Goal: Information Seeking & Learning: Learn about a topic

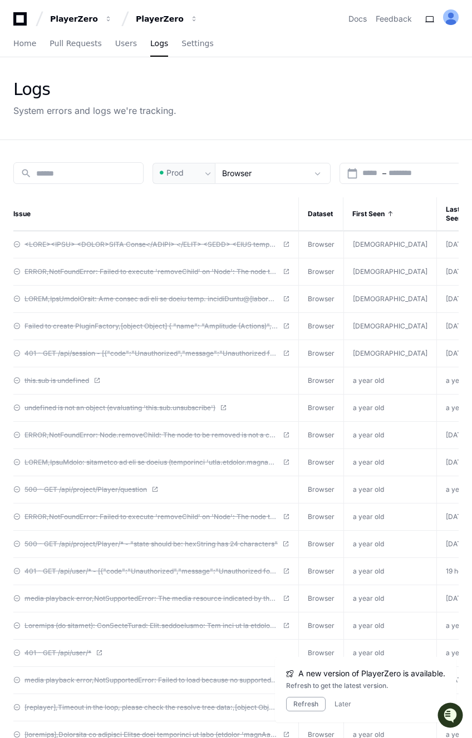
scroll to position [0, 58]
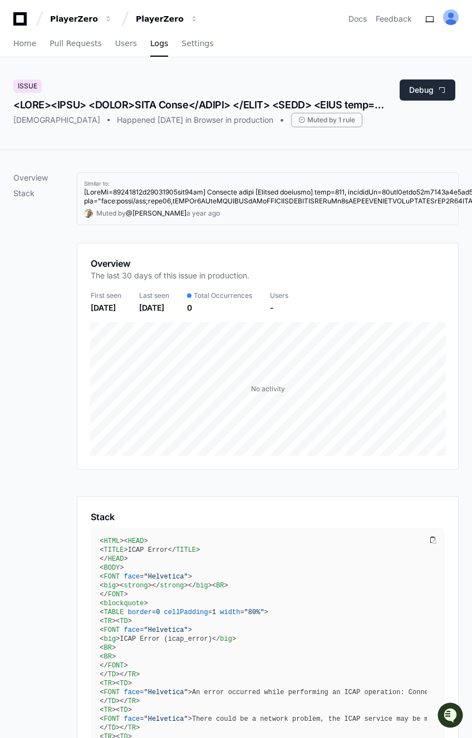
click at [423, 88] on button "Debug" at bounding box center [427, 90] width 56 height 21
click at [417, 93] on button "Debug" at bounding box center [427, 90] width 56 height 21
click at [370, 78] on div "Issue [DEMOGRAPHIC_DATA] Happened [DATE] in Browser in production Muted by 1 ru…" at bounding box center [236, 103] width 472 height 92
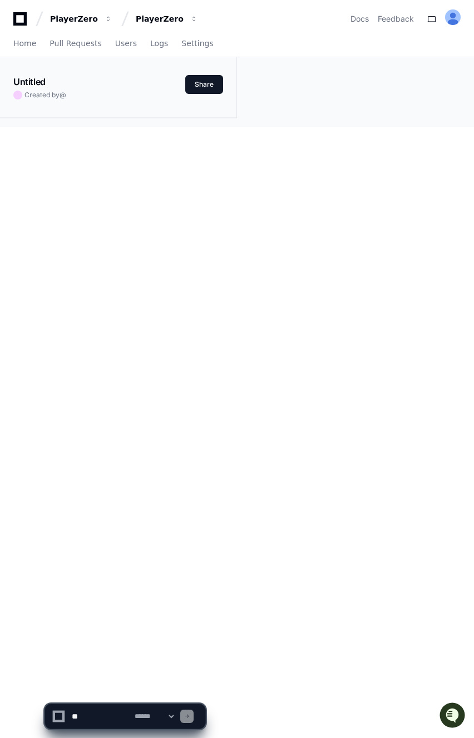
click at [414, 89] on div "Untitled Created by @ Share" at bounding box center [237, 92] width 474 height 70
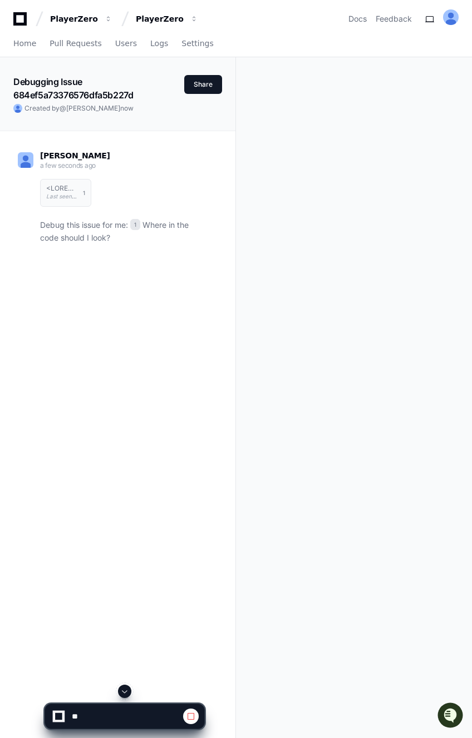
click at [65, 90] on app-text-character-animate "Debugging Issue 684ef5a73376576dfa5b227d" at bounding box center [73, 88] width 120 height 24
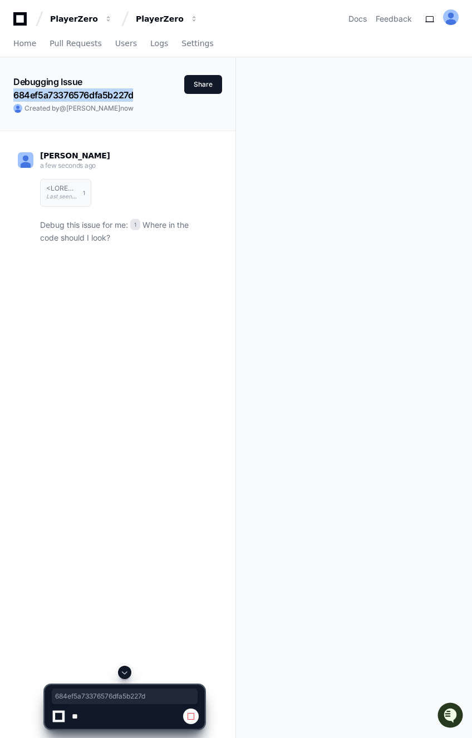
click at [65, 90] on app-text-character-animate "Debugging Issue 684ef5a73376576dfa5b227d" at bounding box center [73, 88] width 120 height 24
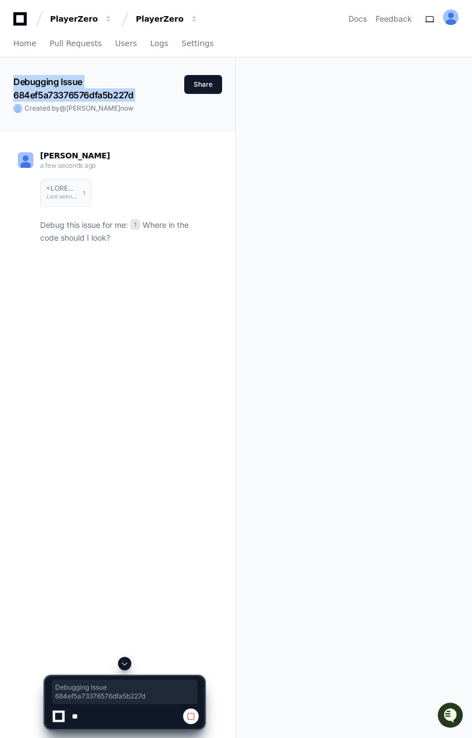
click at [73, 227] on p "Debug this issue for me: 1 Where in the code should I look?" at bounding box center [122, 232] width 164 height 26
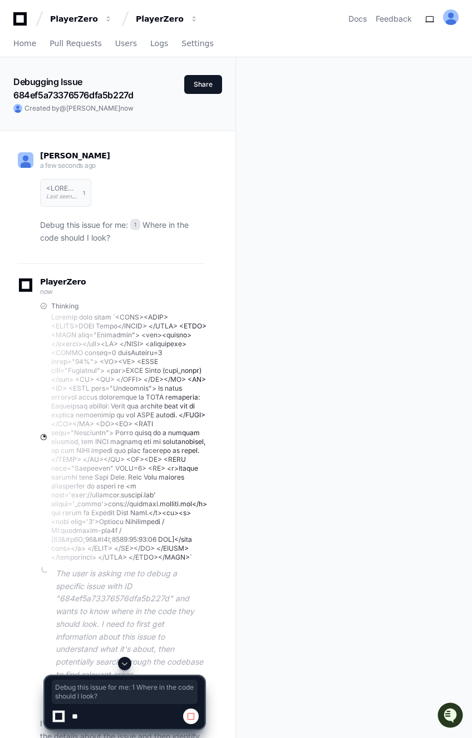
click at [56, 230] on p "Debug this issue for me: 1 Where in the code should I look?" at bounding box center [122, 232] width 164 height 26
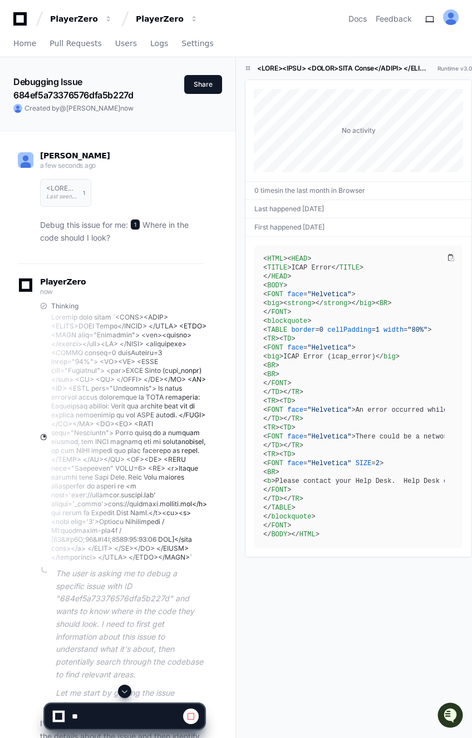
click at [135, 224] on span "1" at bounding box center [135, 224] width 10 height 11
click at [89, 230] on p "Debug this issue for me: 1 Where in the code should I look?" at bounding box center [122, 232] width 164 height 26
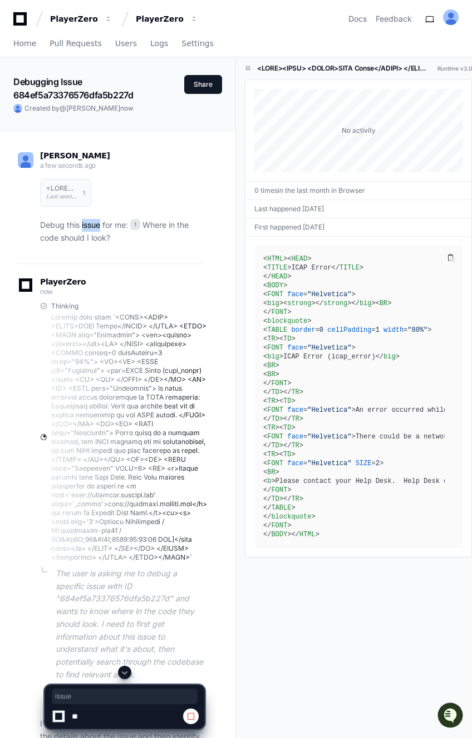
click at [89, 230] on p "Debug this issue for me: 1 Where in the code should I look?" at bounding box center [122, 232] width 164 height 26
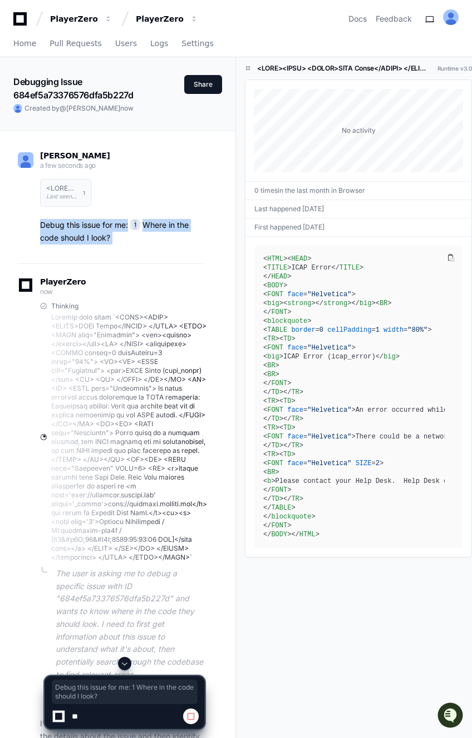
click at [76, 230] on p "Debug this issue for me: 1 Where in the code should I look?" at bounding box center [122, 232] width 164 height 26
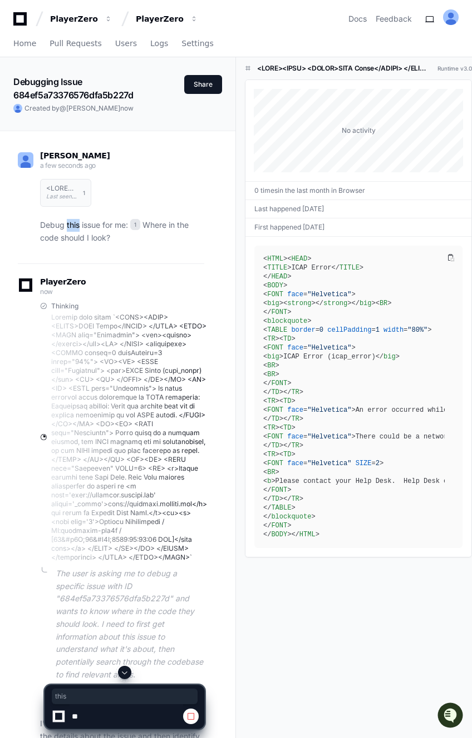
click at [76, 230] on p "Debug this issue for me: 1 Where in the code should I look?" at bounding box center [122, 232] width 164 height 26
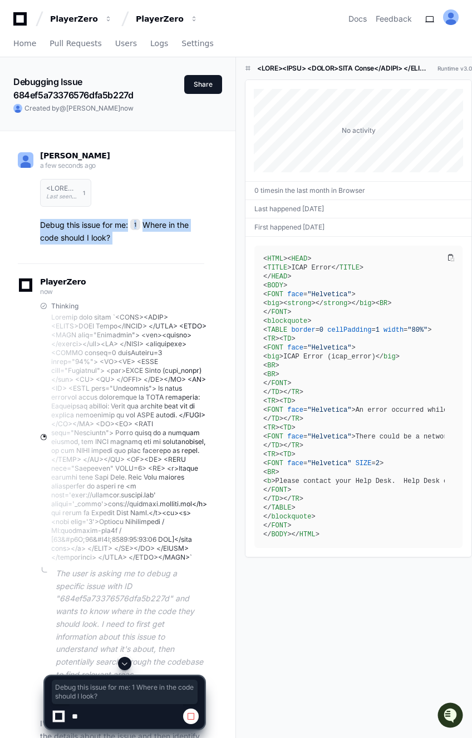
click at [76, 230] on p "Debug this issue for me: 1 Where in the code should I look?" at bounding box center [122, 232] width 164 height 26
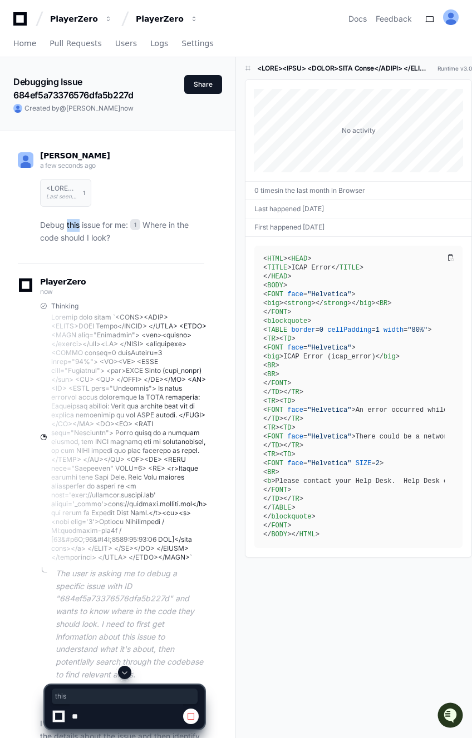
click at [76, 230] on p "Debug this issue for me: 1 Where in the code should I look?" at bounding box center [122, 232] width 164 height 26
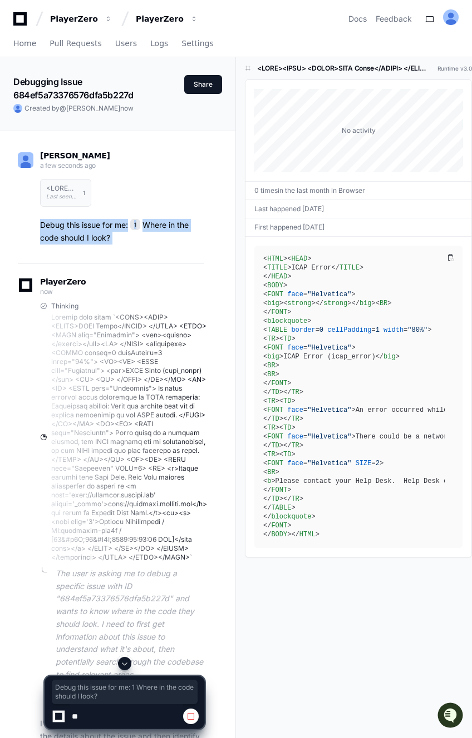
click at [59, 230] on p "Debug this issue for me: 1 Where in the code should I look?" at bounding box center [122, 232] width 164 height 26
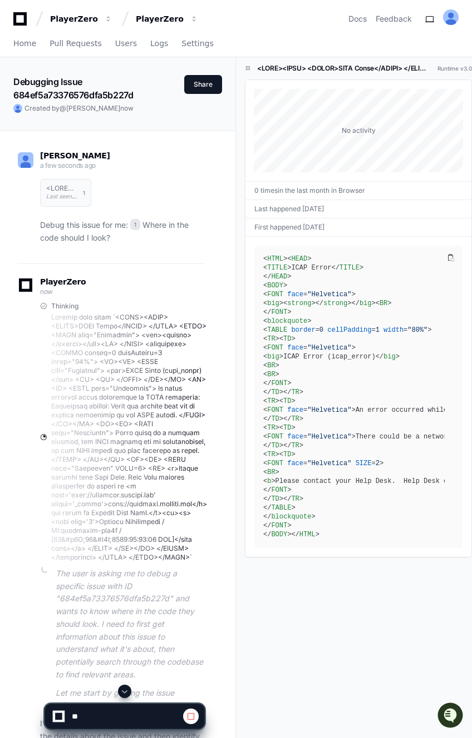
click at [97, 233] on p "Debug this issue for me: 1 Where in the code should I look?" at bounding box center [122, 232] width 164 height 26
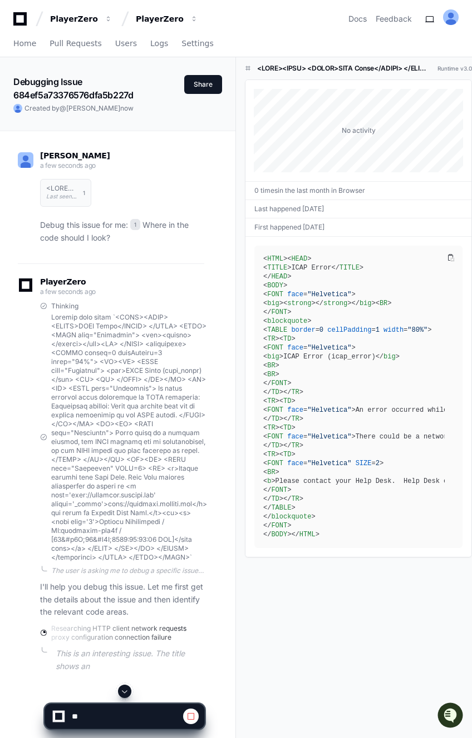
click at [83, 232] on p "Debug this issue for me: 1 Where in the code should I look?" at bounding box center [122, 232] width 164 height 26
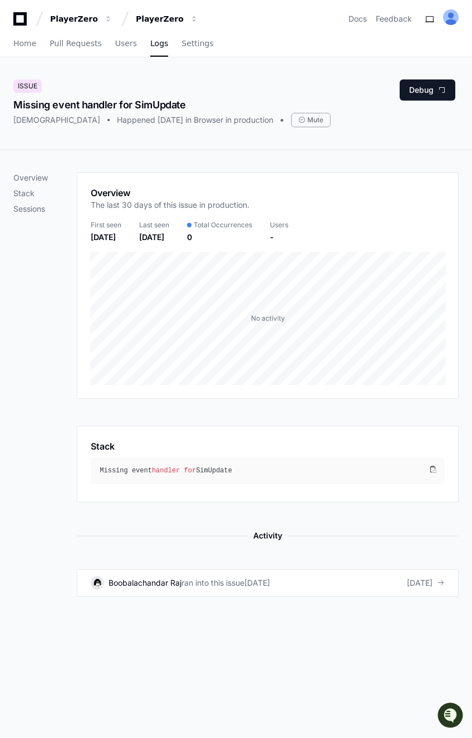
click at [69, 549] on div "Overview Stack Sessions" at bounding box center [44, 384] width 63 height 425
drag, startPoint x: 79, startPoint y: 518, endPoint x: 251, endPoint y: 684, distance: 238.7
click at [251, 684] on div "Overview Stack Sessions Overview The last 30 days of this issue in production. …" at bounding box center [236, 519] width 472 height 738
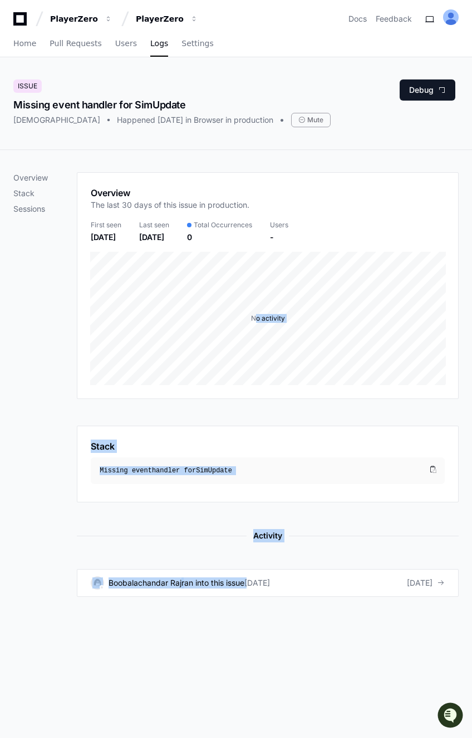
click at [160, 325] on div "Overview Stack Sessions Overview The last 30 days of this issue in production. …" at bounding box center [236, 519] width 472 height 738
click at [56, 293] on div "Overview Stack Sessions" at bounding box center [44, 384] width 63 height 425
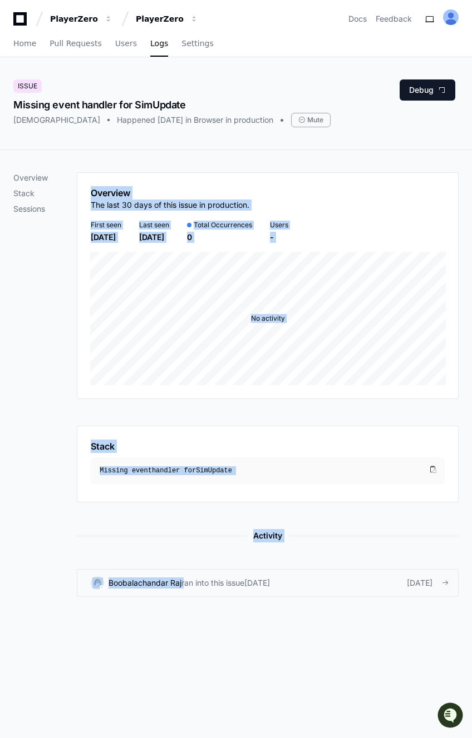
drag, startPoint x: 56, startPoint y: 293, endPoint x: 225, endPoint y: 575, distance: 328.4
click at [225, 575] on div "Overview Stack Sessions Overview The last 30 days of this issue in production. …" at bounding box center [235, 384] width 445 height 425
click at [250, 606] on div "Overview Stack Sessions Overview The last 30 days of this issue in production. …" at bounding box center [236, 384] width 472 height 469
